Goal: Task Accomplishment & Management: Complete application form

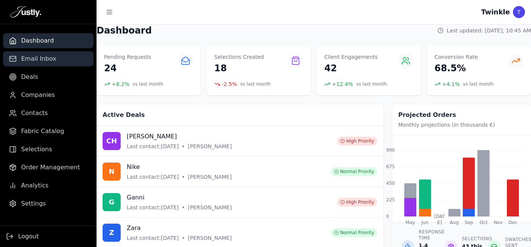
click at [48, 64] on link "Email Inbox" at bounding box center [48, 58] width 91 height 15
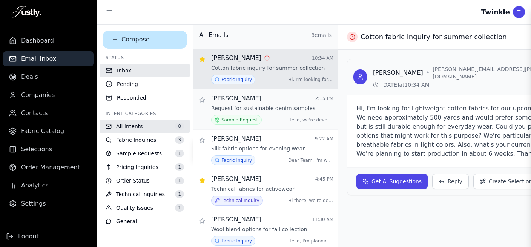
click at [235, 101] on span "[PERSON_NAME]" at bounding box center [236, 98] width 50 height 9
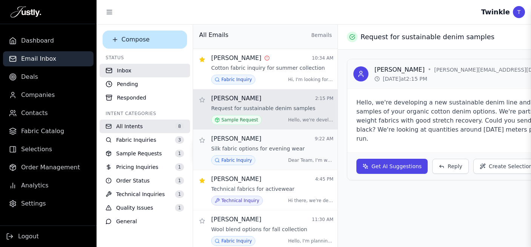
click at [231, 133] on div "[PERSON_NAME] 9:22 AM Silk fabric options for evening wear Fabric Inquiry Dear …" at bounding box center [265, 150] width 145 height 40
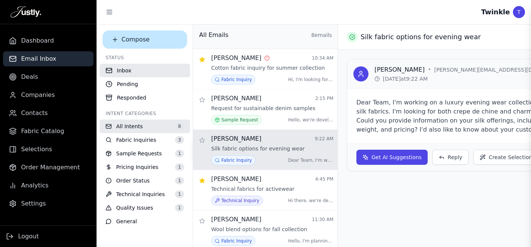
click at [37, 212] on aside "Dashboard Email Inbox Deals Companies Contacts Fabric Catalog Selections Order …" at bounding box center [48, 123] width 97 height 247
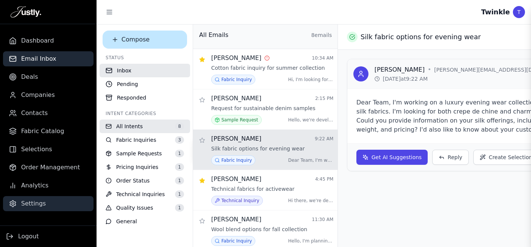
click at [37, 207] on span "Settings" at bounding box center [33, 203] width 25 height 9
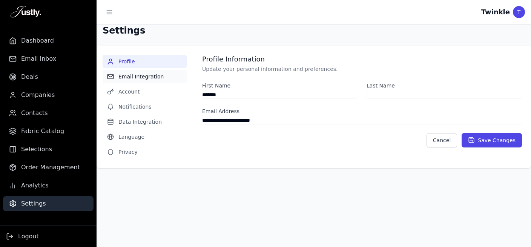
click at [152, 74] on button "Email Integration" at bounding box center [145, 77] width 84 height 14
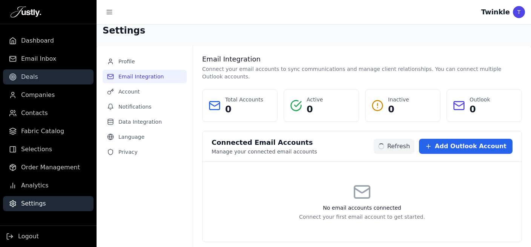
click at [40, 76] on link "Deals" at bounding box center [48, 76] width 91 height 15
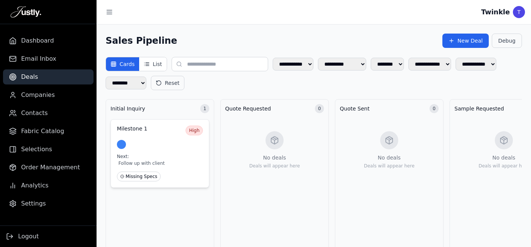
click at [162, 137] on div "Milestone 1 High Next: Follow up with client Missing Specs" at bounding box center [160, 153] width 99 height 69
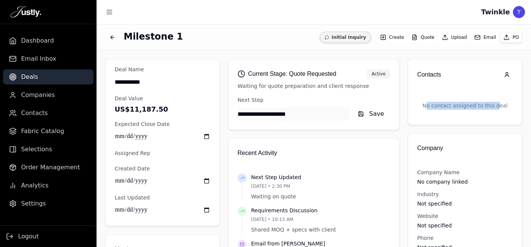
drag, startPoint x: 425, startPoint y: 108, endPoint x: 490, endPoint y: 98, distance: 66.0
click at [490, 98] on p "No contact assigned to this deal" at bounding box center [465, 106] width 96 height 20
click at [471, 103] on p "No contact assigned to this deal" at bounding box center [465, 106] width 96 height 20
click at [31, 74] on span "Deals" at bounding box center [29, 76] width 17 height 9
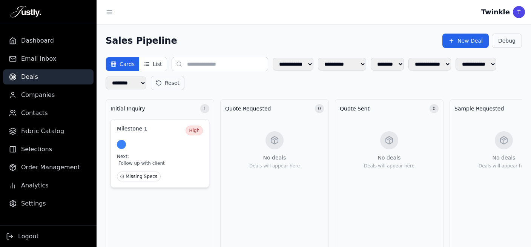
click at [137, 140] on div at bounding box center [160, 144] width 86 height 9
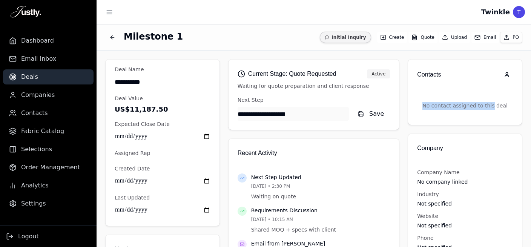
drag, startPoint x: 422, startPoint y: 104, endPoint x: 485, endPoint y: 95, distance: 64.0
click at [485, 95] on div "No contact assigned to this deal" at bounding box center [465, 107] width 114 height 35
click at [47, 118] on link "Contacts" at bounding box center [48, 113] width 91 height 15
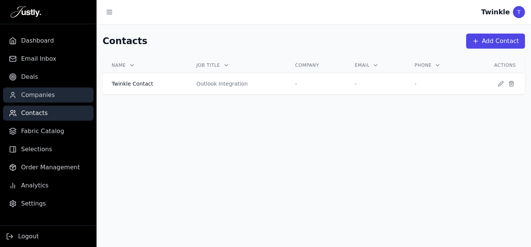
click at [43, 96] on span "Companies" at bounding box center [38, 95] width 34 height 9
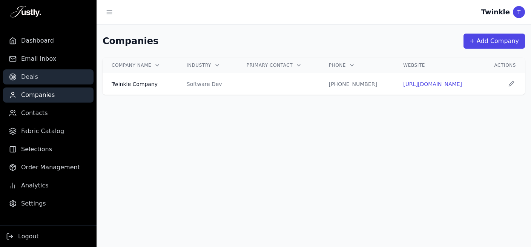
click at [36, 81] on link "Deals" at bounding box center [48, 76] width 91 height 15
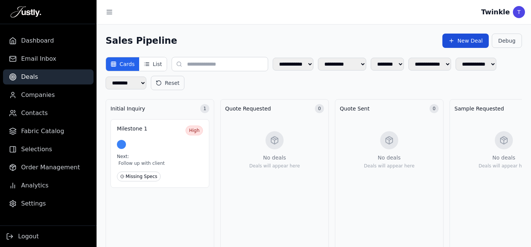
click at [456, 40] on button "New Deal" at bounding box center [465, 41] width 46 height 14
select select "******"
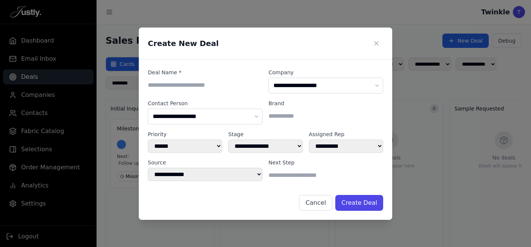
click at [203, 85] on input at bounding box center [205, 85] width 115 height 15
type input "******"
select select "**********"
click option "**********" at bounding box center [0, 0] width 0 height 0
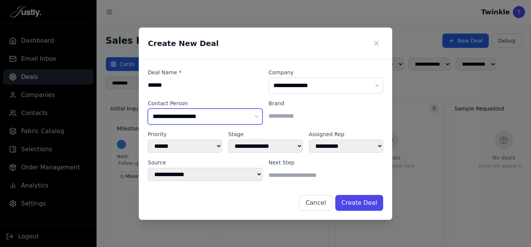
click at [148, 109] on select "**********" at bounding box center [205, 117] width 115 height 16
select select "**********"
click option "******* ******* *" at bounding box center [0, 0] width 0 height 0
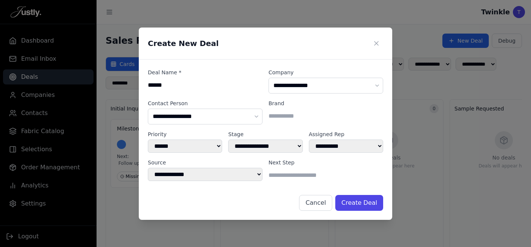
click at [297, 117] on input at bounding box center [326, 116] width 115 height 15
type input "**"
click at [362, 205] on button "Create Deal" at bounding box center [359, 203] width 48 height 16
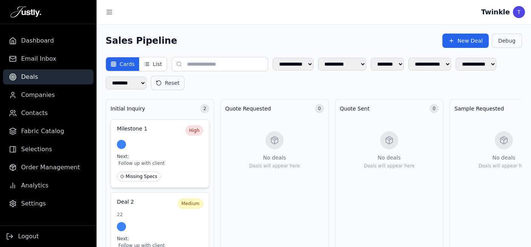
scroll to position [48, 0]
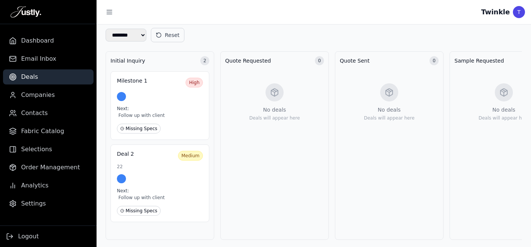
click at [146, 176] on div at bounding box center [160, 178] width 86 height 9
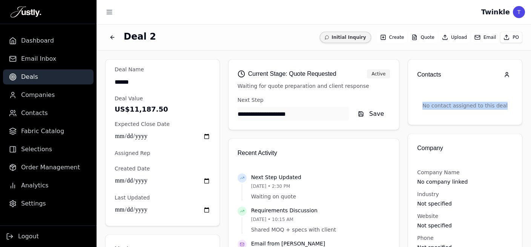
drag, startPoint x: 427, startPoint y: 107, endPoint x: 510, endPoint y: 105, distance: 82.6
click at [510, 105] on div "No contact assigned to this deal" at bounding box center [465, 107] width 114 height 35
click at [508, 109] on div "No contact assigned to this deal" at bounding box center [465, 107] width 114 height 35
click at [479, 35] on button "Email" at bounding box center [485, 37] width 28 height 11
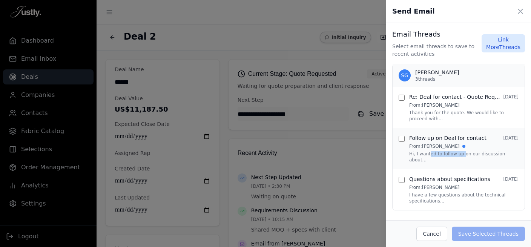
drag, startPoint x: 428, startPoint y: 150, endPoint x: 459, endPoint y: 151, distance: 30.6
click at [459, 151] on div "Follow up on Deal for contact [DATE] From: [PERSON_NAME] Hi, I wanted to follow…" at bounding box center [463, 148] width 109 height 29
click at [448, 157] on div "Follow up on Deal for contact [DATE] From: [PERSON_NAME] Hi, I wanted to follow…" at bounding box center [459, 148] width 132 height 41
click at [499, 43] on button "Link More Threads" at bounding box center [503, 43] width 43 height 18
click at [500, 45] on button "Hide Threads" at bounding box center [504, 43] width 42 height 11
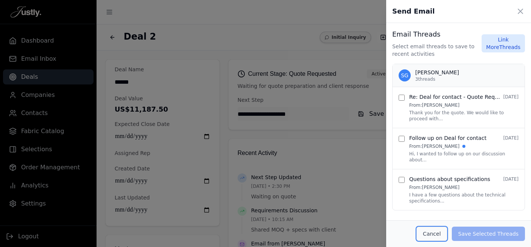
click at [441, 230] on button "Cancel" at bounding box center [431, 234] width 31 height 14
